Goal: Navigation & Orientation: Find specific page/section

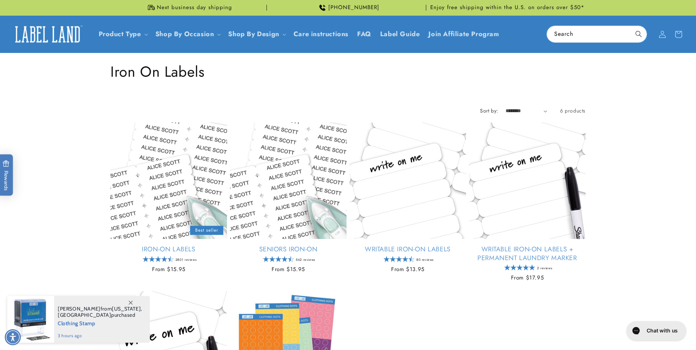
scroll to position [397, 0]
